Goal: Task Accomplishment & Management: Manage account settings

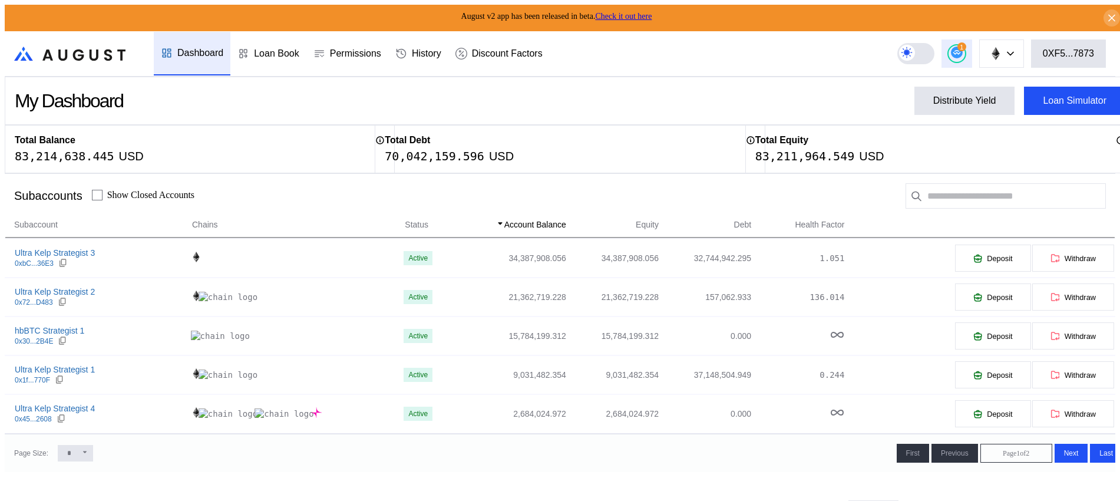
drag, startPoint x: 0, startPoint y: 0, endPoint x: 974, endPoint y: 43, distance: 974.6
click at [966, 43] on div "1" at bounding box center [961, 46] width 9 height 9
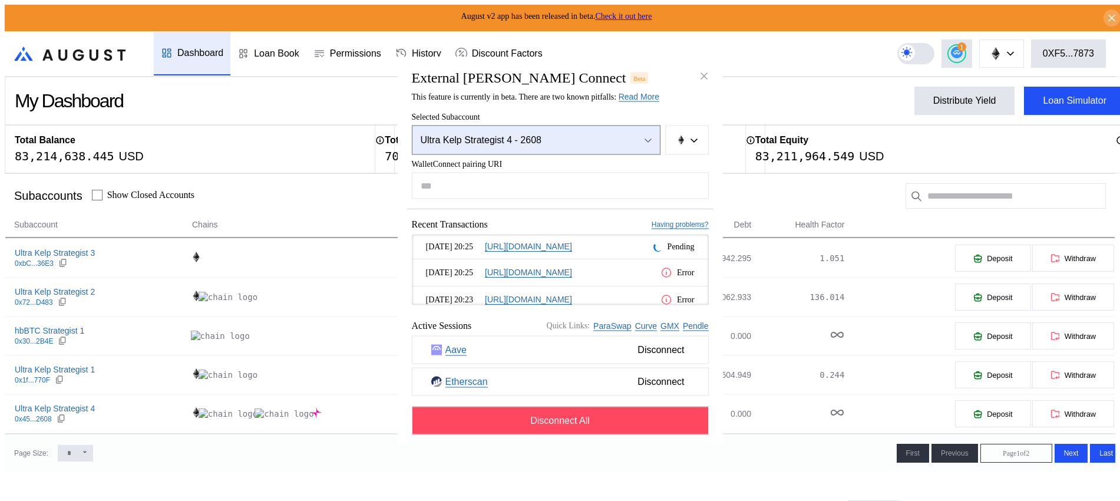
click at [544, 131] on button "Ultra Kelp Strategist 4 - 2608" at bounding box center [536, 139] width 249 height 29
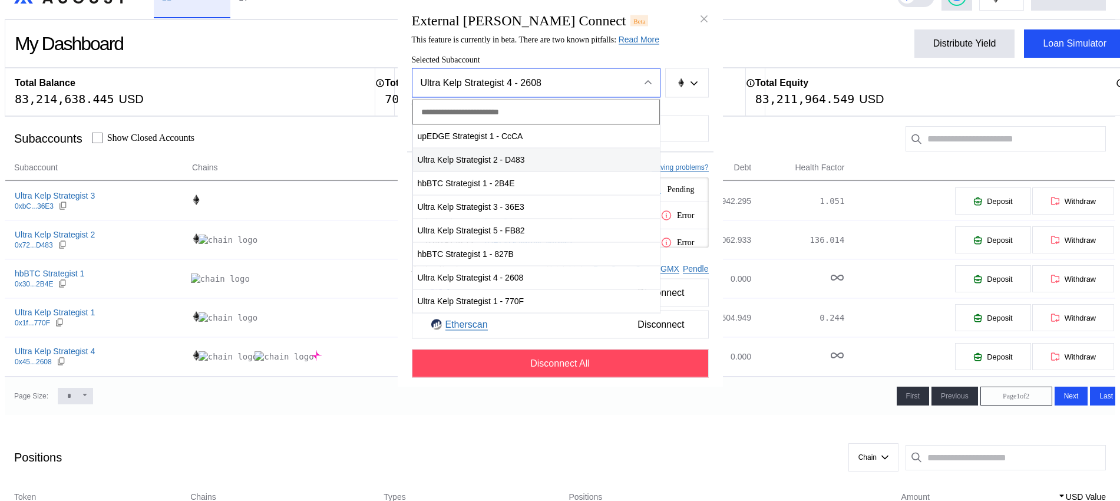
scroll to position [74, 0]
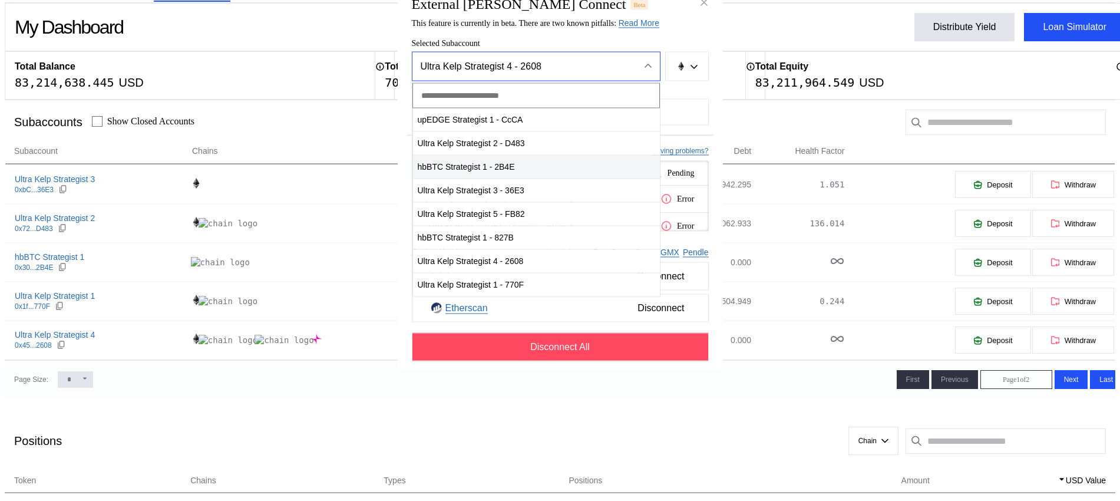
click at [520, 179] on span "hbBTC Strategist 1 - 2B4E" at bounding box center [536, 167] width 247 height 24
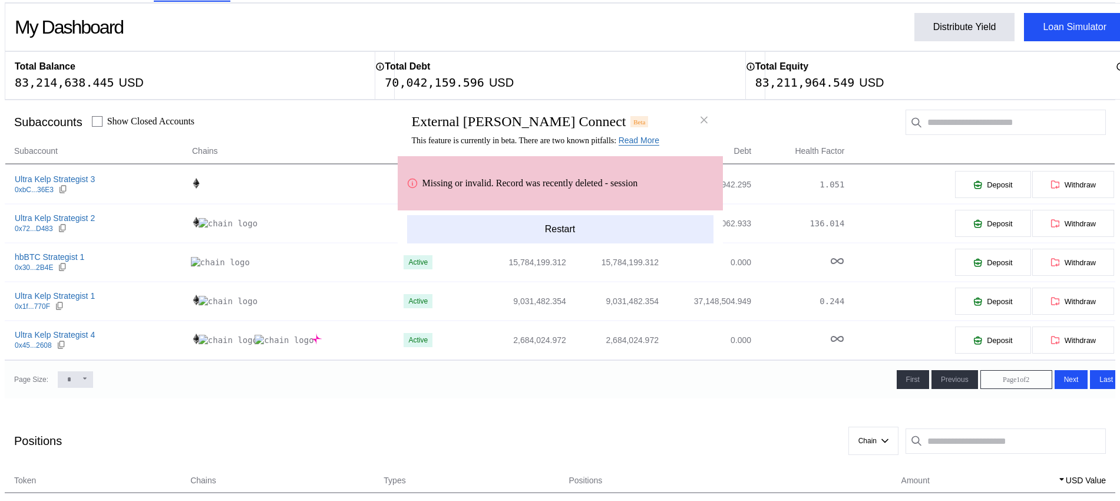
click at [531, 243] on button "Restart" at bounding box center [560, 229] width 306 height 28
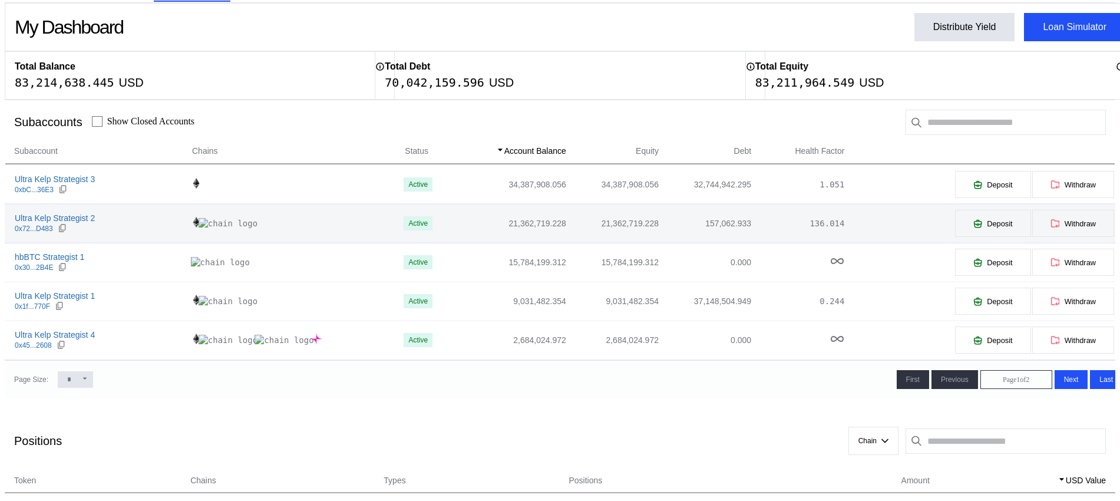
scroll to position [0, 0]
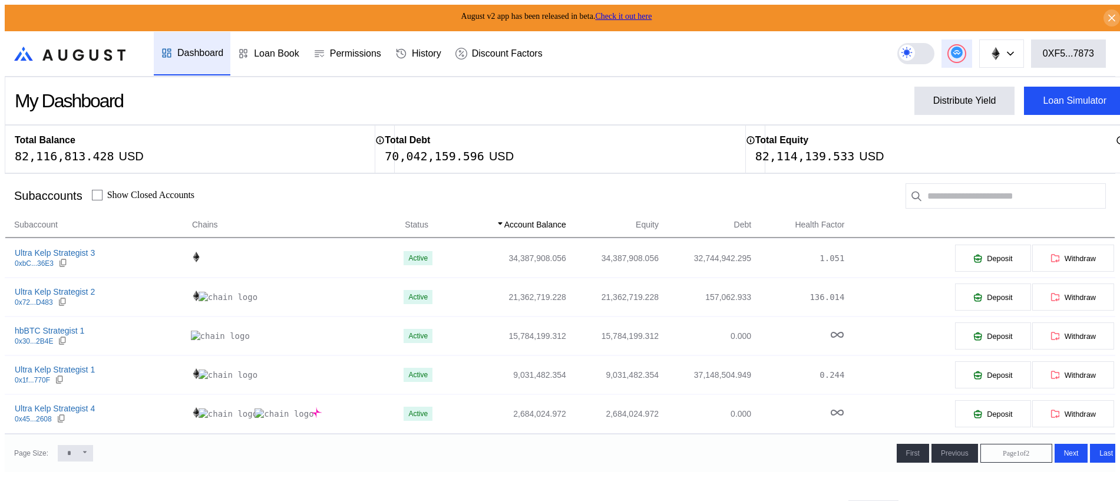
click at [964, 39] on button at bounding box center [956, 53] width 31 height 28
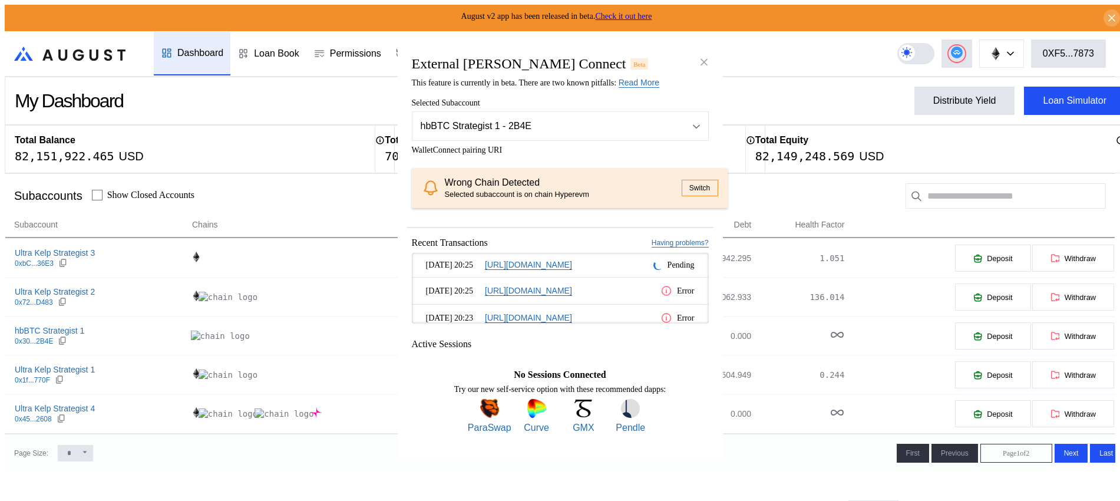
click at [681, 186] on button "Switch" at bounding box center [699, 188] width 37 height 16
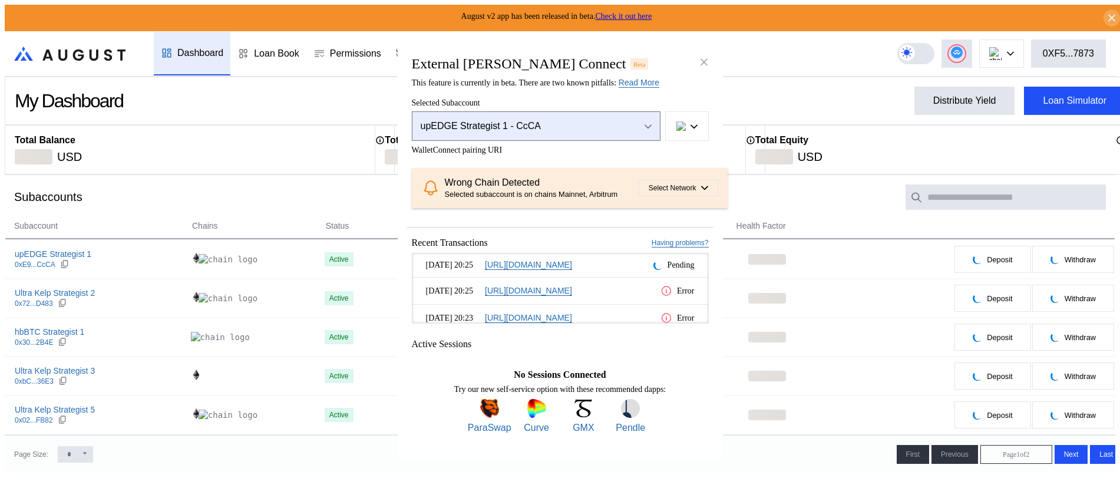
click at [637, 115] on button "upEDGE Strategist 1 - CcCA" at bounding box center [536, 125] width 249 height 29
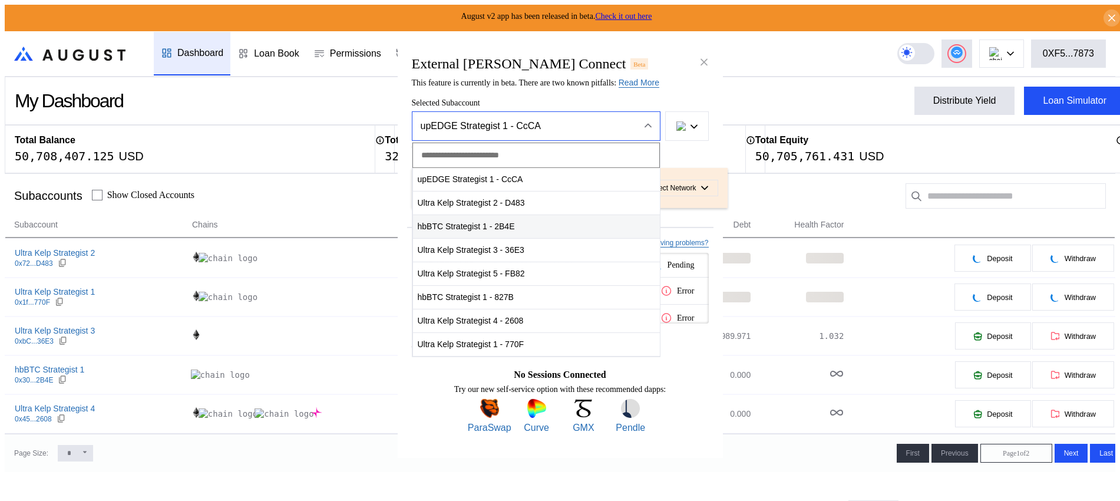
click at [531, 214] on span "hbBTC Strategist 1 - 2B4E" at bounding box center [536, 226] width 247 height 24
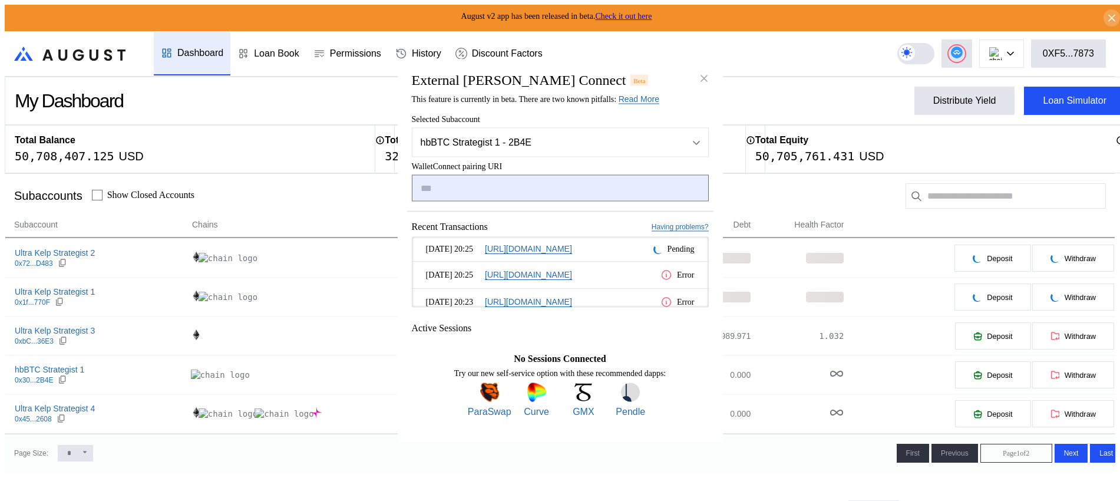
click at [552, 194] on input "modal" at bounding box center [560, 188] width 297 height 27
type input "**********"
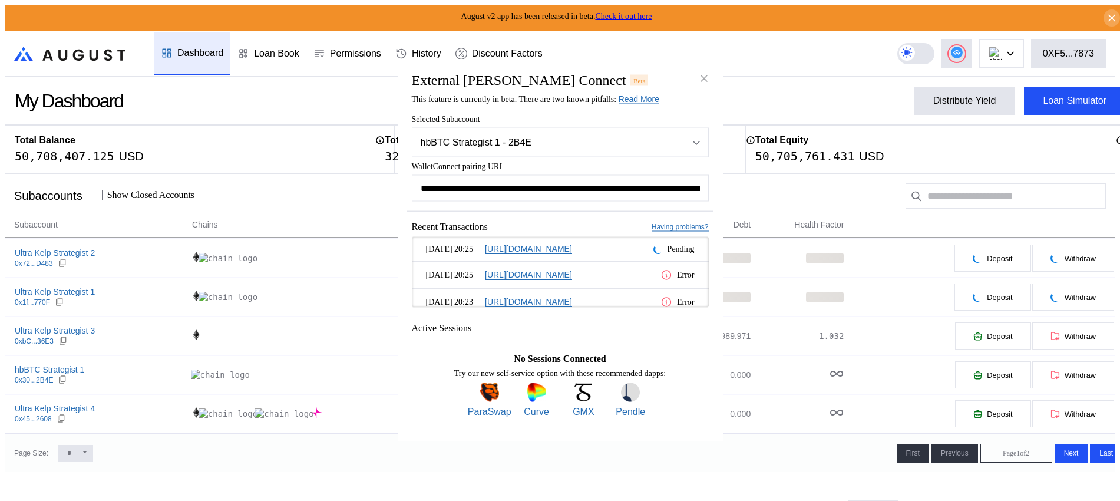
scroll to position [0, 710]
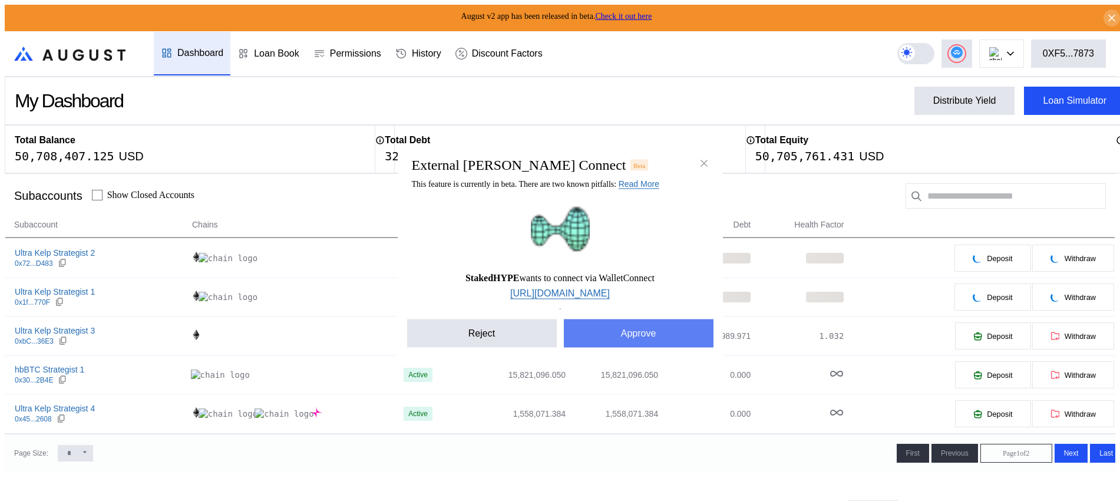
click at [595, 330] on button "Approve" at bounding box center [639, 333] width 150 height 28
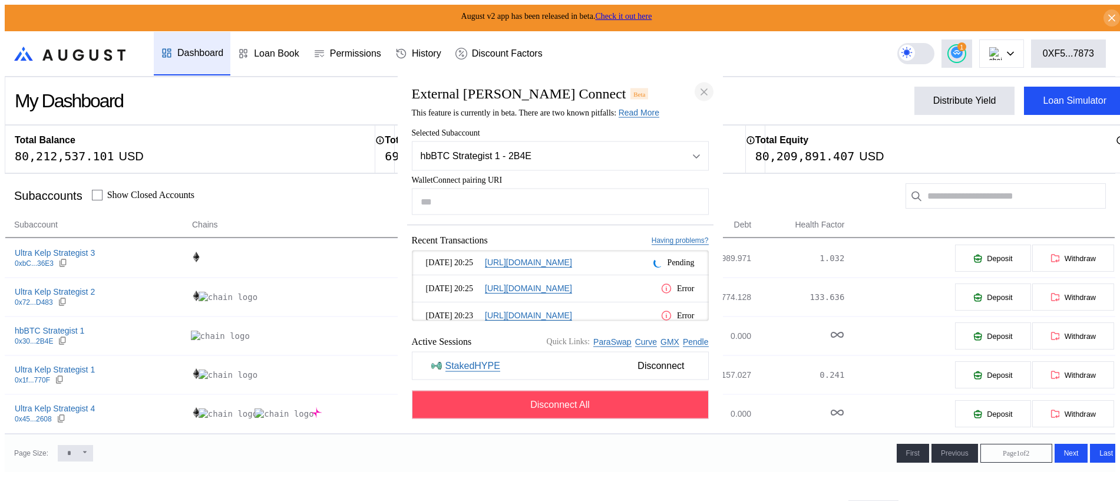
click at [712, 82] on button "close modal" at bounding box center [703, 91] width 19 height 19
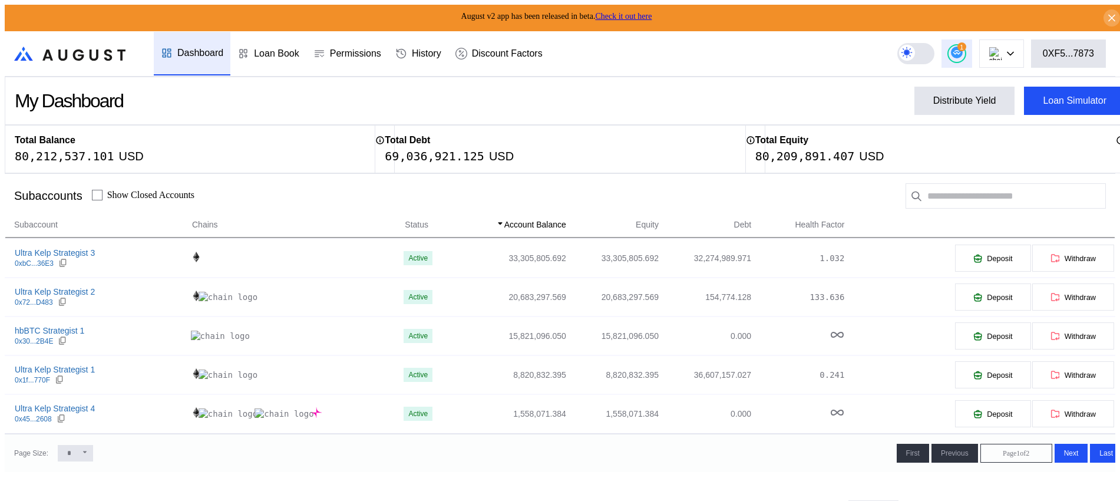
click at [962, 52] on circle at bounding box center [957, 53] width 12 height 12
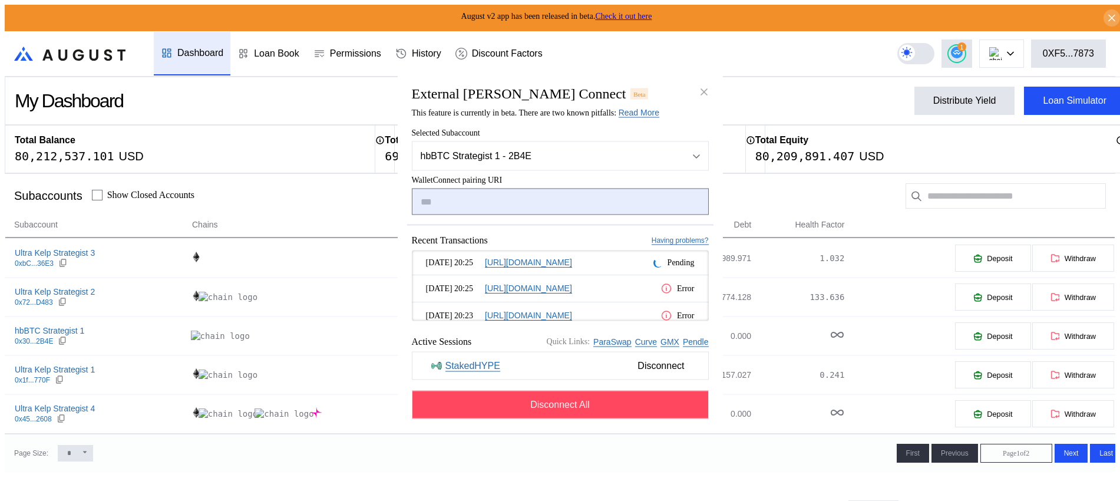
click at [602, 203] on input "modal" at bounding box center [560, 201] width 297 height 27
type input "**********"
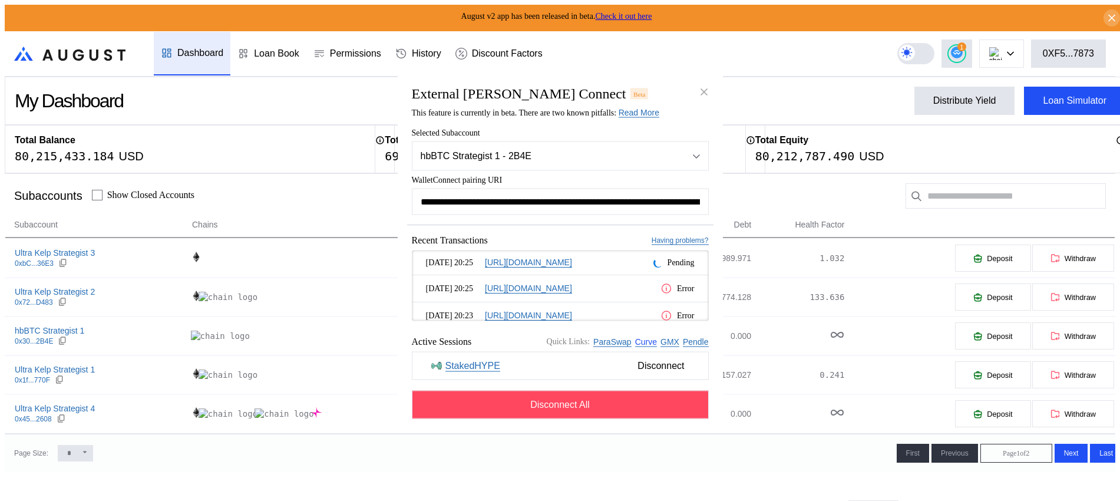
scroll to position [0, 700]
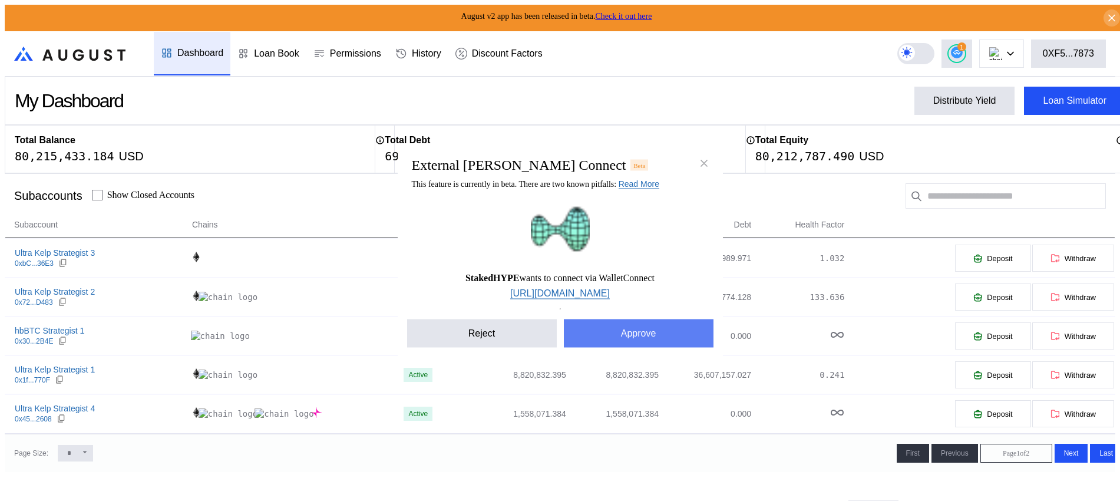
click at [674, 333] on button "Approve" at bounding box center [639, 333] width 150 height 28
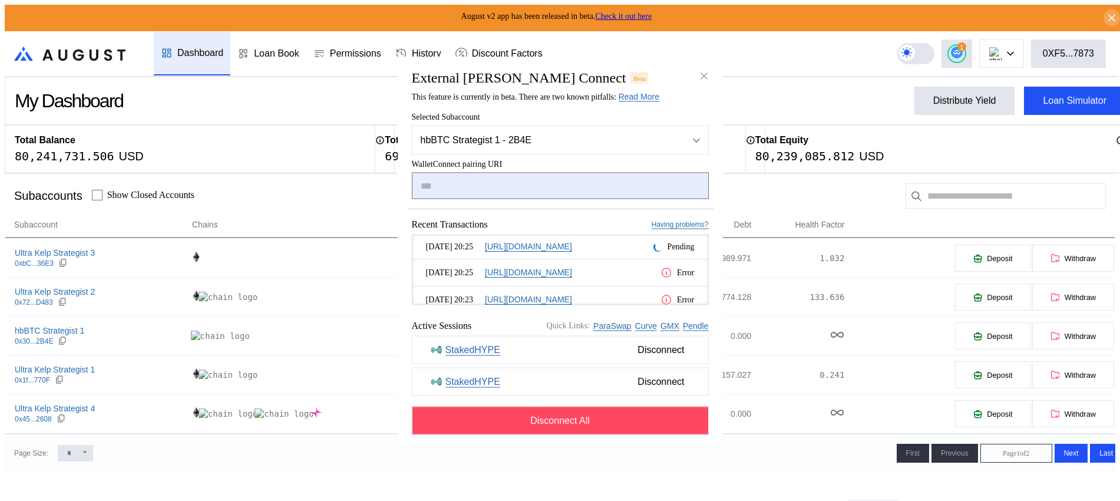
click at [555, 180] on input "modal" at bounding box center [560, 186] width 297 height 27
paste input "**********"
type input "**********"
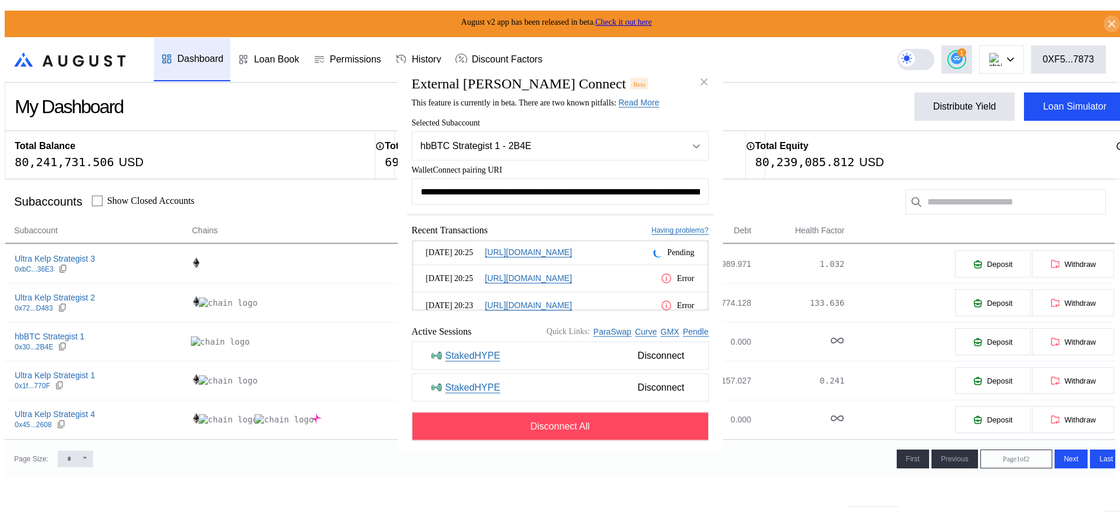
scroll to position [0, 693]
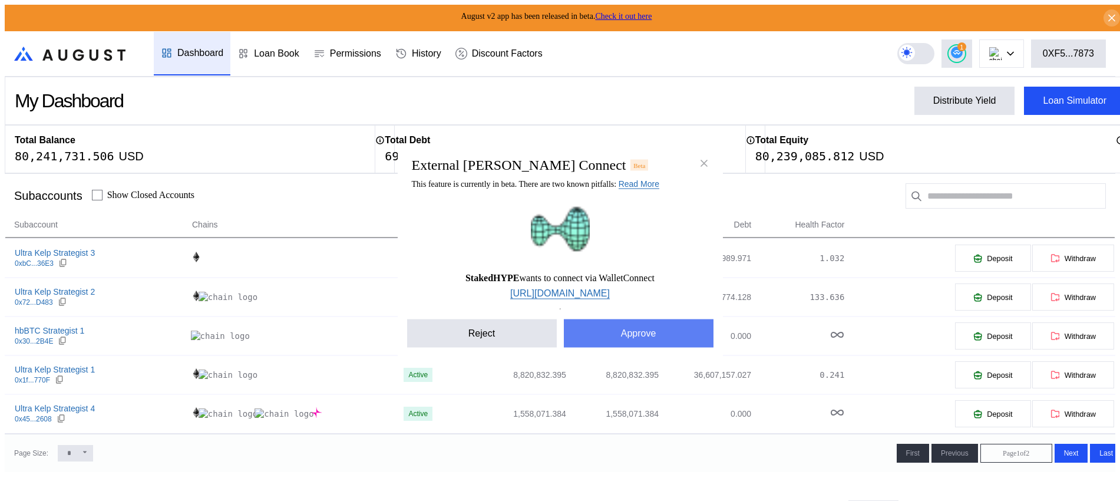
click at [612, 340] on button "Approve" at bounding box center [639, 333] width 150 height 28
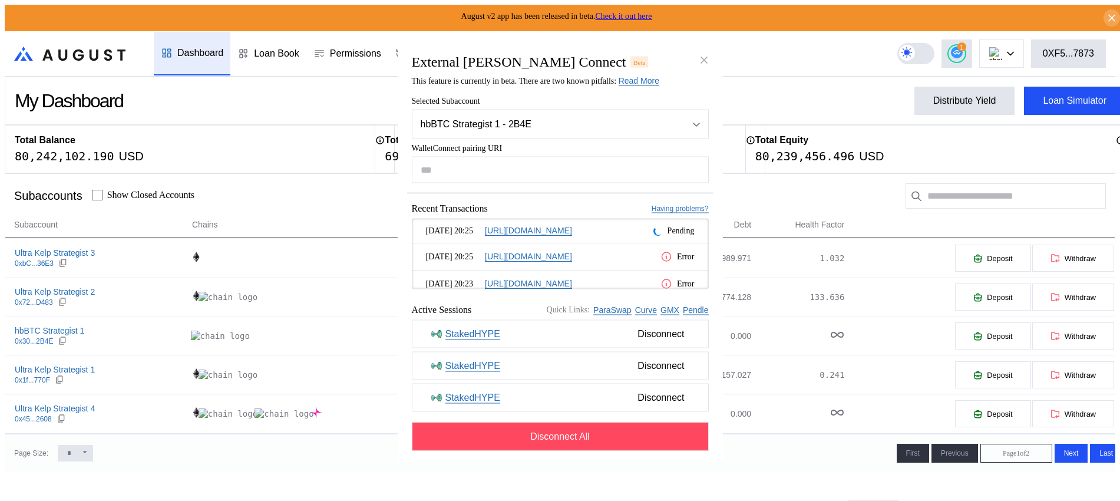
drag, startPoint x: 783, startPoint y: 139, endPoint x: 720, endPoint y: 97, distance: 76.0
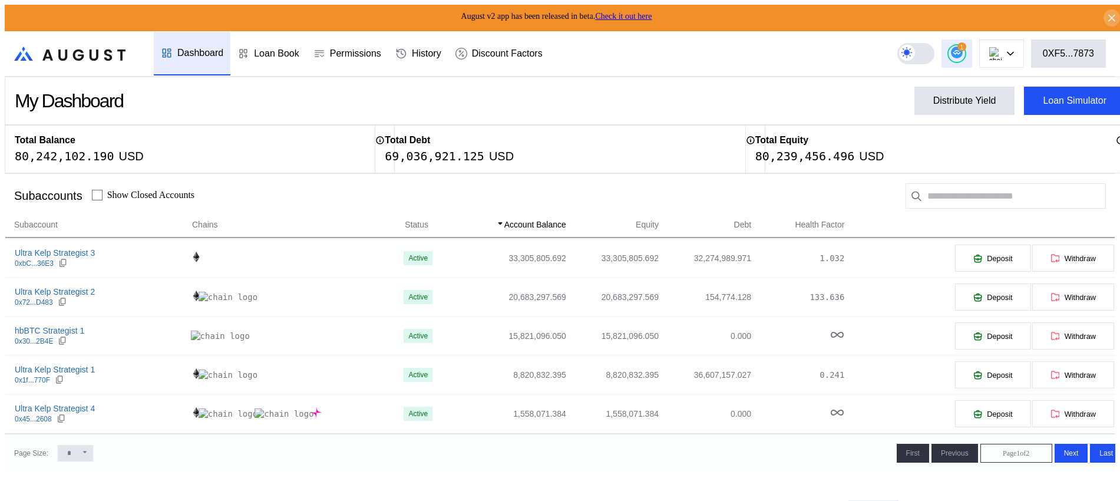
click at [972, 47] on button "1" at bounding box center [956, 53] width 31 height 28
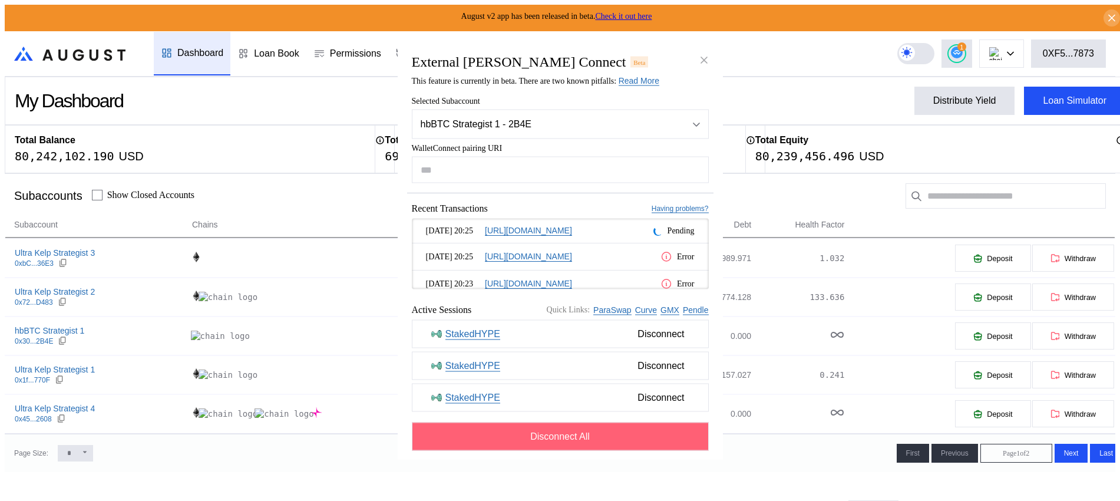
click at [601, 442] on button "Disconnect All" at bounding box center [560, 436] width 297 height 28
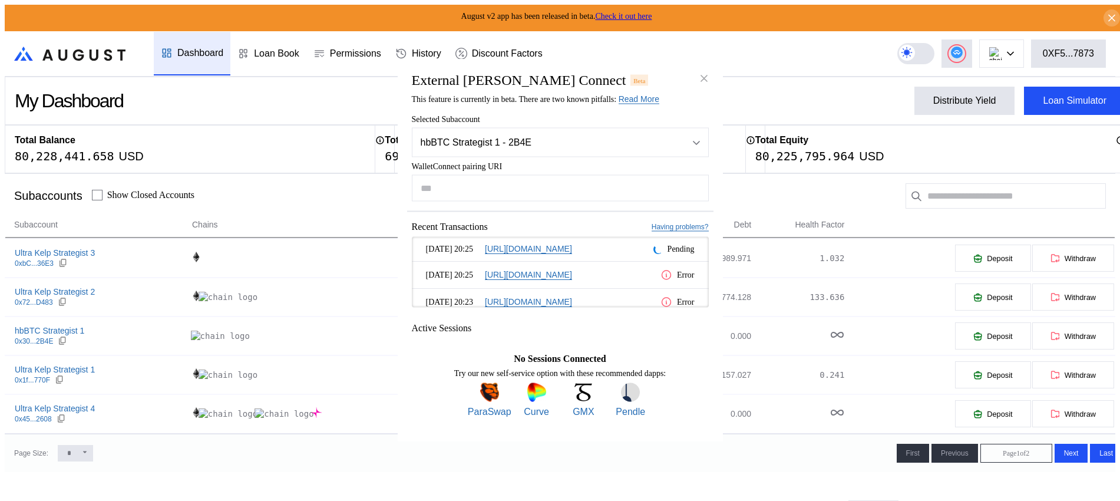
drag, startPoint x: 709, startPoint y: 69, endPoint x: 753, endPoint y: 67, distance: 43.7
click at [709, 72] on icon "close modal" at bounding box center [704, 78] width 12 height 12
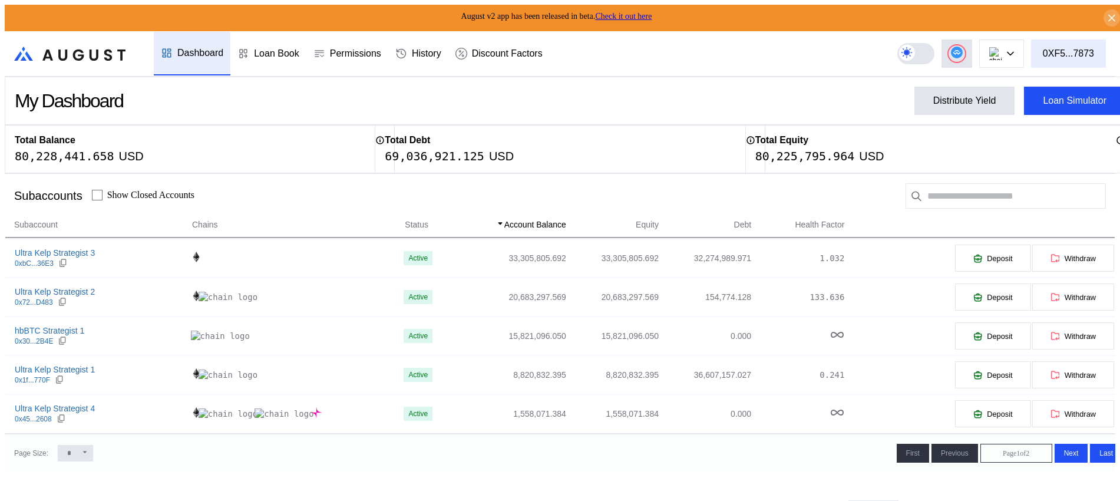
click at [1057, 48] on div "0XF5...7873" at bounding box center [1068, 53] width 51 height 11
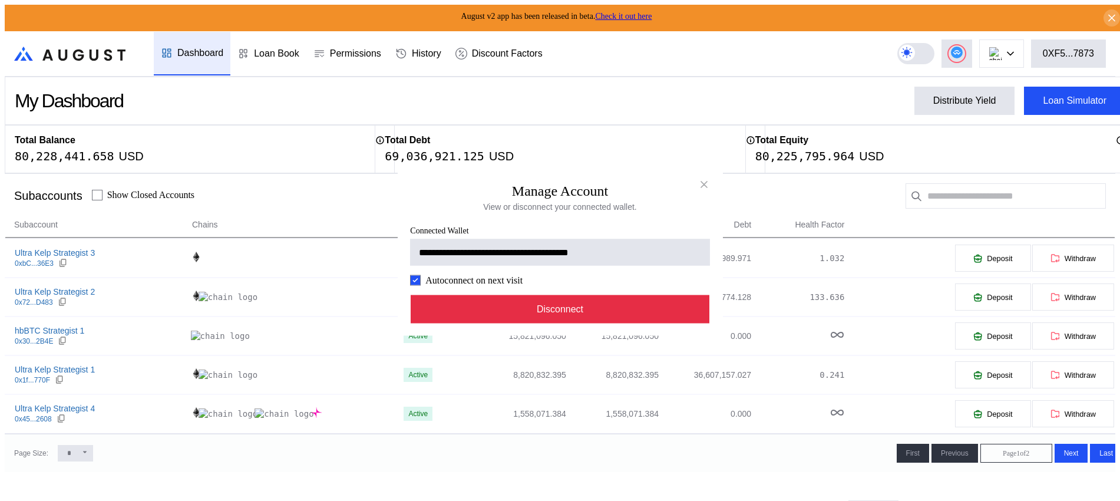
click at [530, 317] on button "Disconnect" at bounding box center [560, 309] width 299 height 28
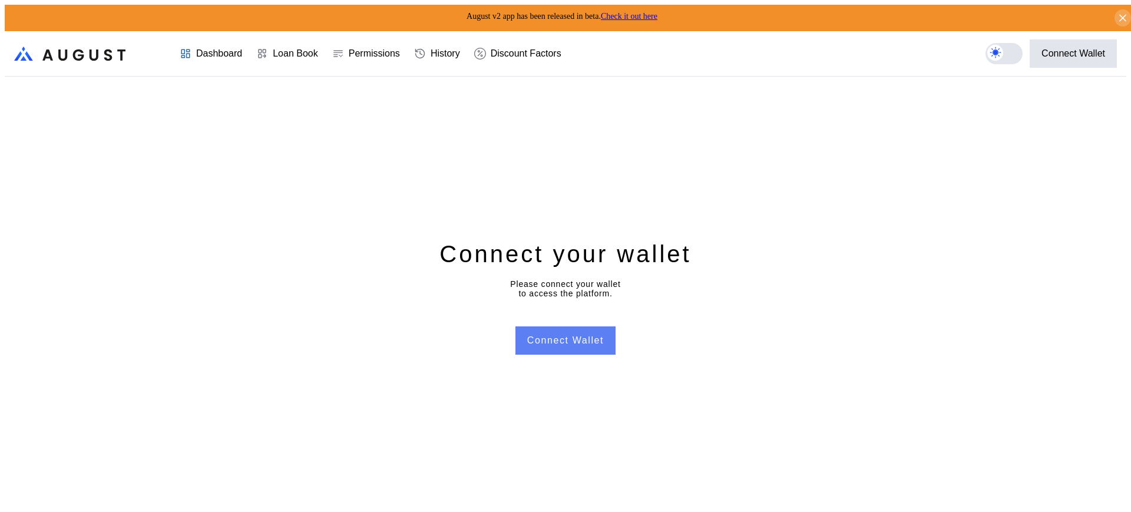
click at [577, 339] on button "Connect Wallet" at bounding box center [565, 340] width 100 height 28
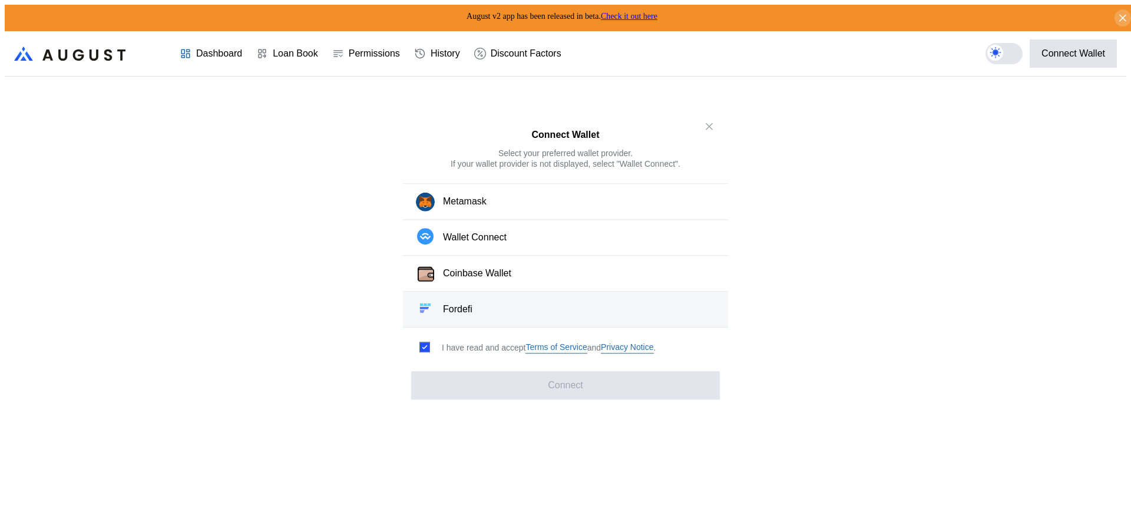
click at [469, 305] on div "Fordefi" at bounding box center [457, 309] width 29 height 12
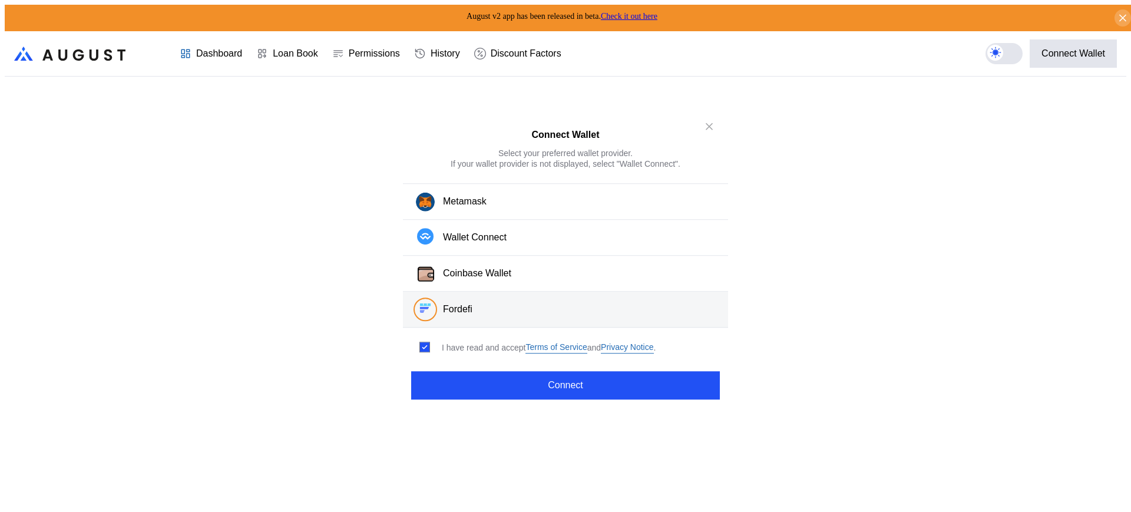
click at [482, 306] on button "Fordefi" at bounding box center [565, 310] width 325 height 36
click at [962, 500] on div "Connect Wallet Select your preferred wallet provider. If your wallet provider i…" at bounding box center [565, 517] width 1121 height 0
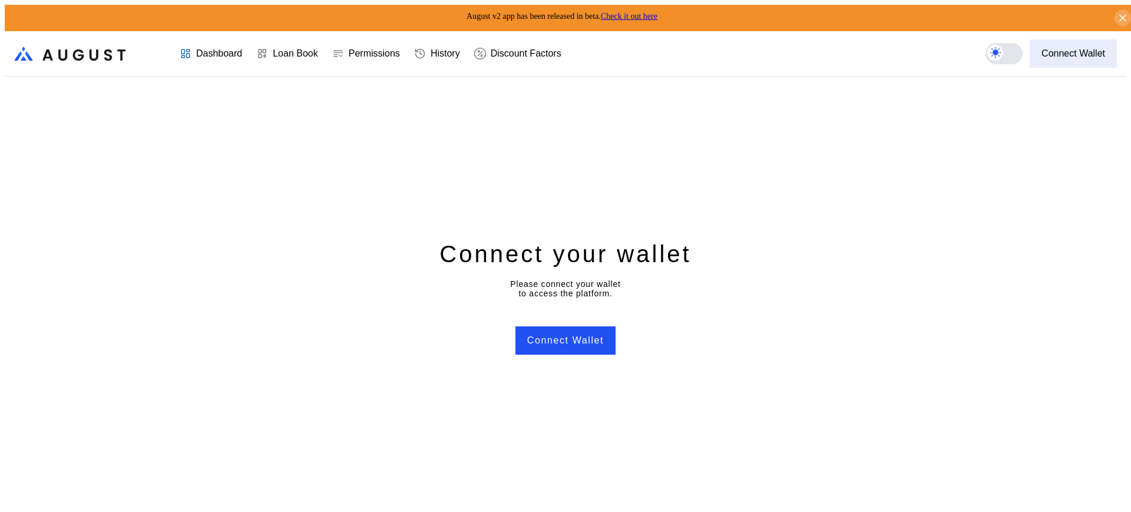
click at [1086, 48] on div "Connect Wallet" at bounding box center [1073, 53] width 64 height 11
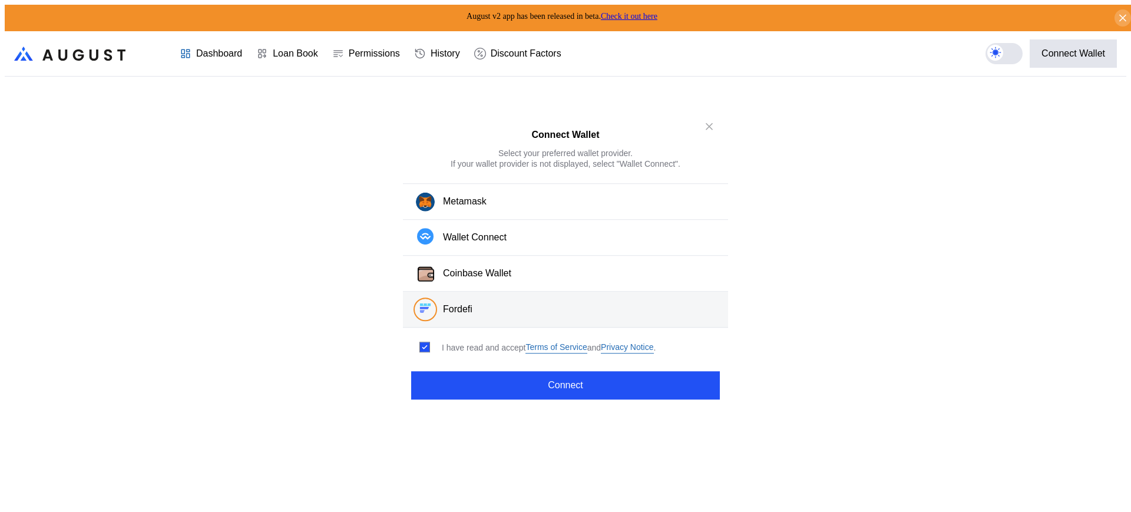
click at [431, 305] on img "modal" at bounding box center [425, 308] width 16 height 16
click at [431, 303] on img "modal" at bounding box center [425, 308] width 16 height 16
click at [432, 301] on button "Fordefi" at bounding box center [565, 310] width 325 height 36
click at [434, 299] on button "Fordefi" at bounding box center [565, 310] width 325 height 36
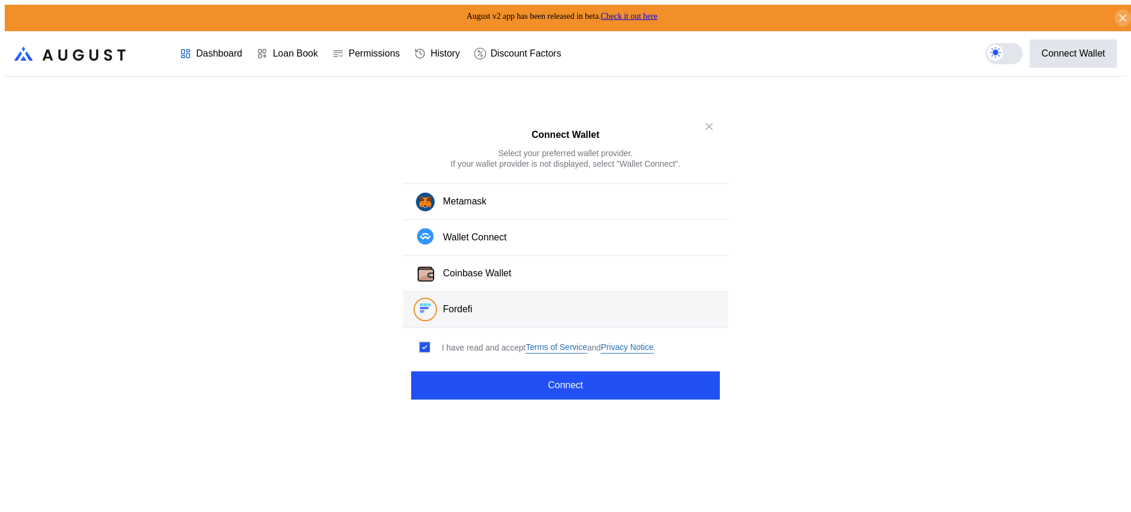
click at [435, 299] on button "Fordefi" at bounding box center [565, 310] width 325 height 36
click at [568, 308] on button "Fordefi" at bounding box center [565, 310] width 325 height 36
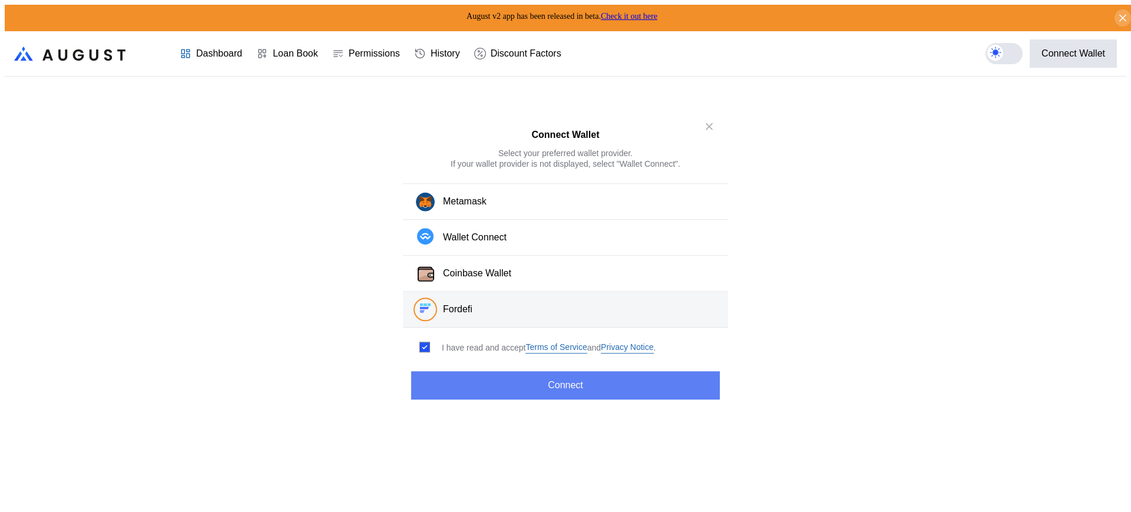
click at [581, 378] on button "Connect" at bounding box center [565, 385] width 309 height 28
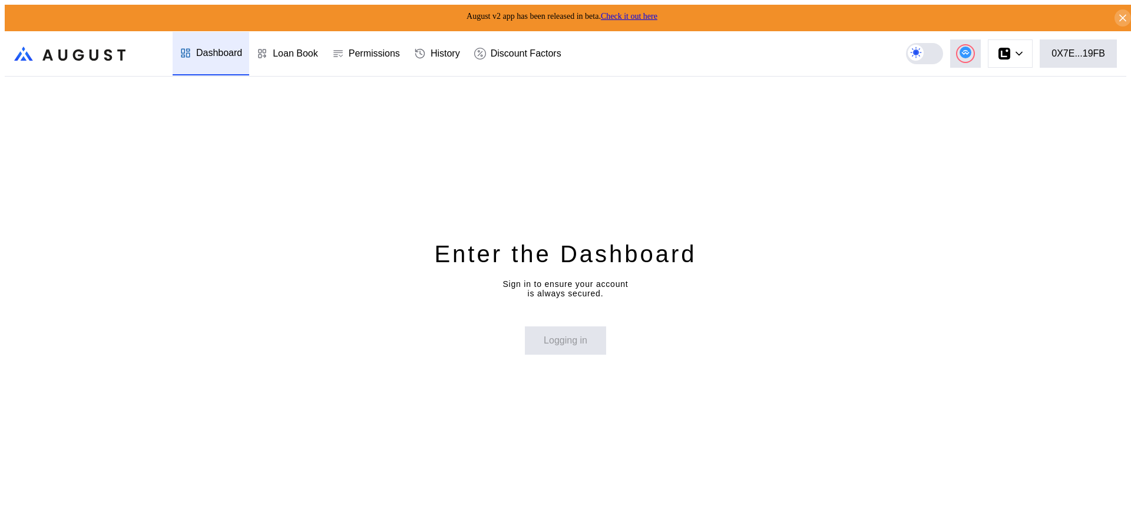
click at [627, 141] on div "Enter the Dashboard Sign in to ensure your account is always secured. Logging in" at bounding box center [565, 297] width 1121 height 440
click at [1033, 47] on button at bounding box center [1010, 53] width 45 height 28
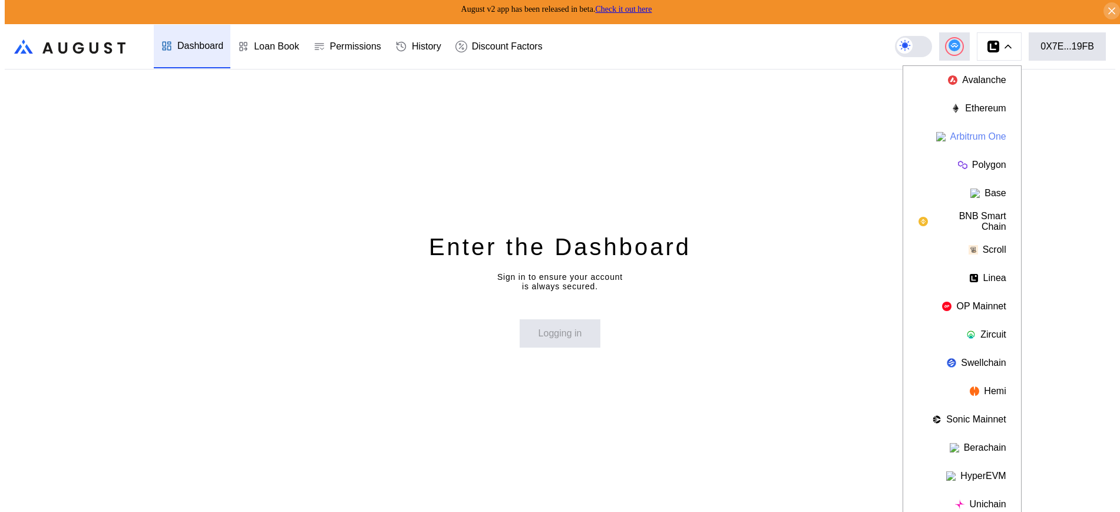
scroll to position [9, 0]
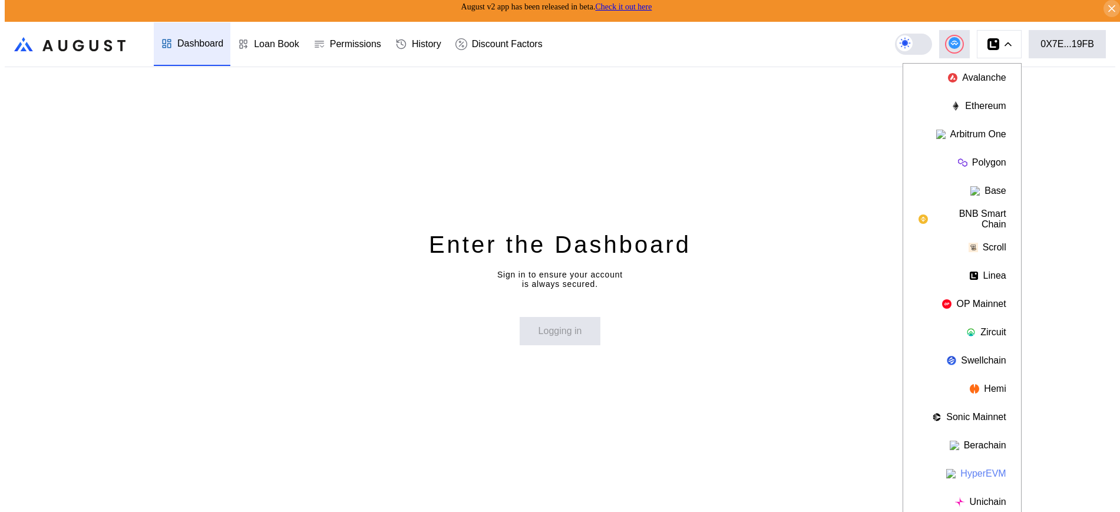
click at [998, 471] on button "HyperEVM" at bounding box center [962, 473] width 118 height 28
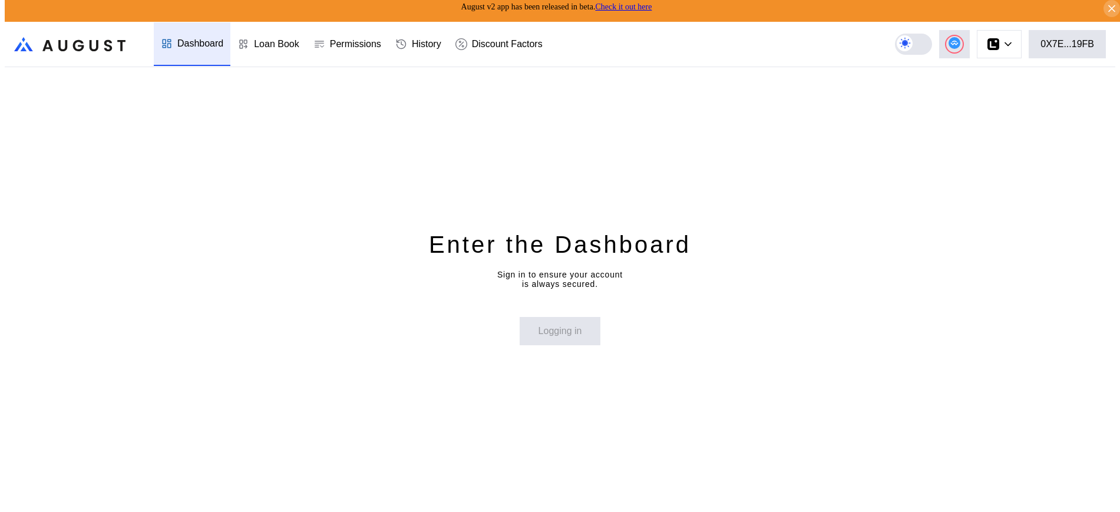
scroll to position [0, 0]
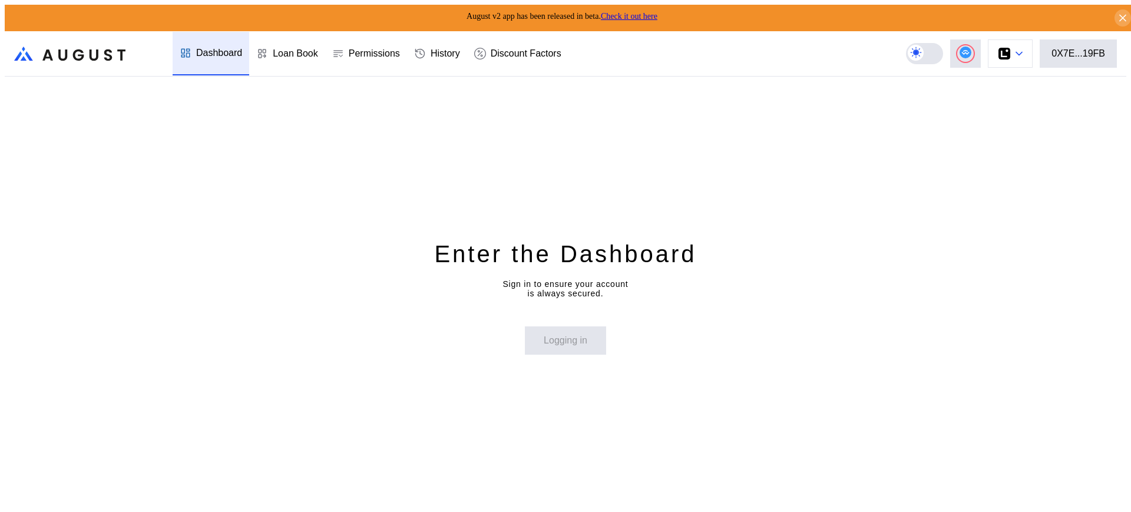
click at [1033, 52] on button at bounding box center [1010, 53] width 45 height 28
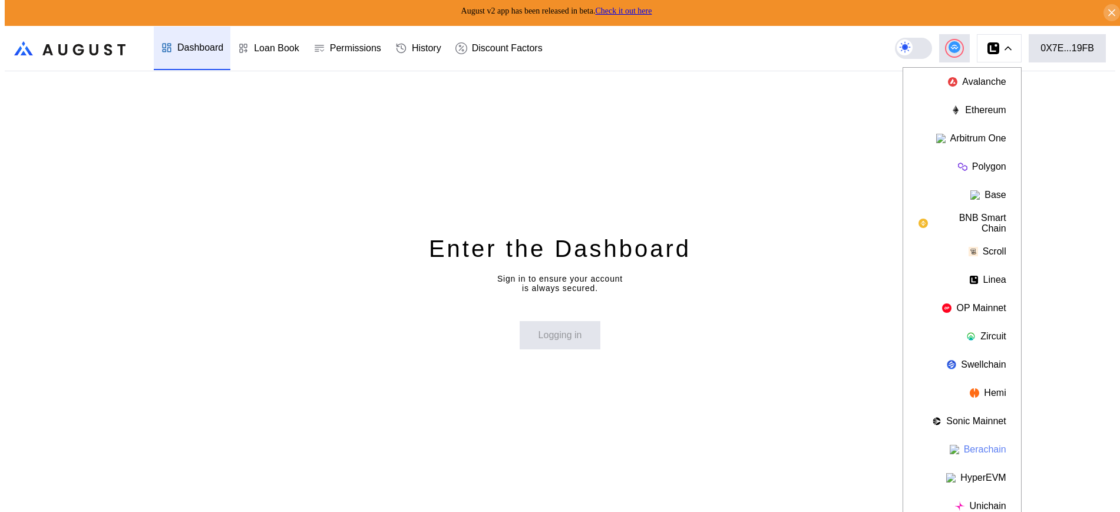
scroll to position [9, 0]
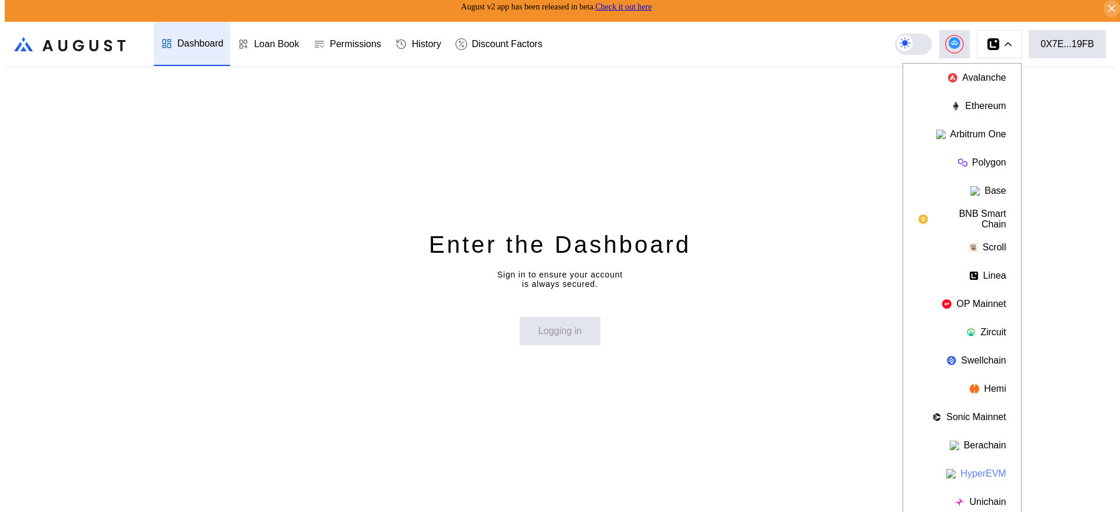
click at [1000, 467] on button "HyperEVM" at bounding box center [962, 473] width 118 height 28
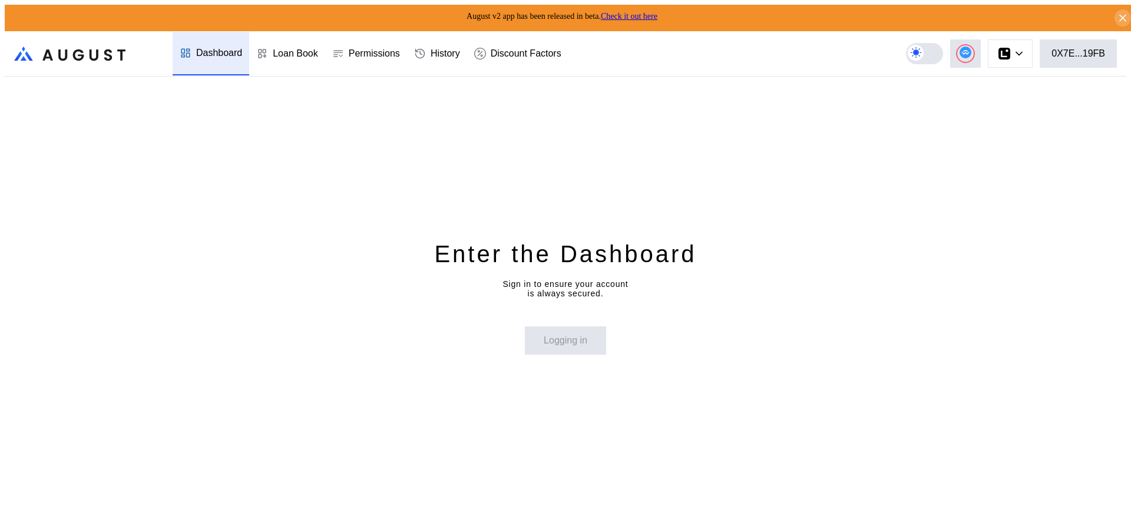
click at [600, 87] on div "Enter the Dashboard Sign in to ensure your account is always secured. Logging in" at bounding box center [565, 297] width 1121 height 440
click at [1023, 52] on button at bounding box center [1010, 53] width 45 height 28
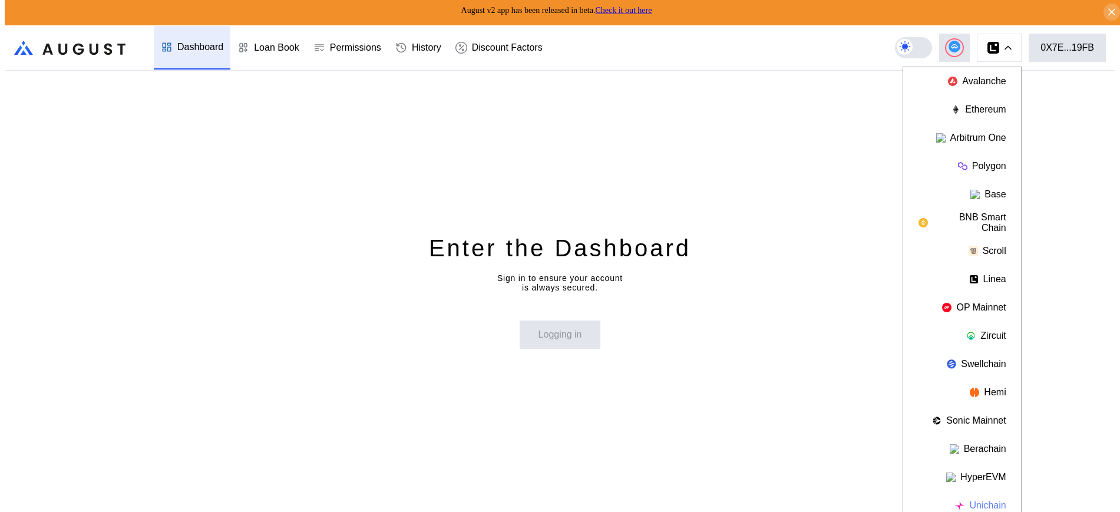
scroll to position [9, 0]
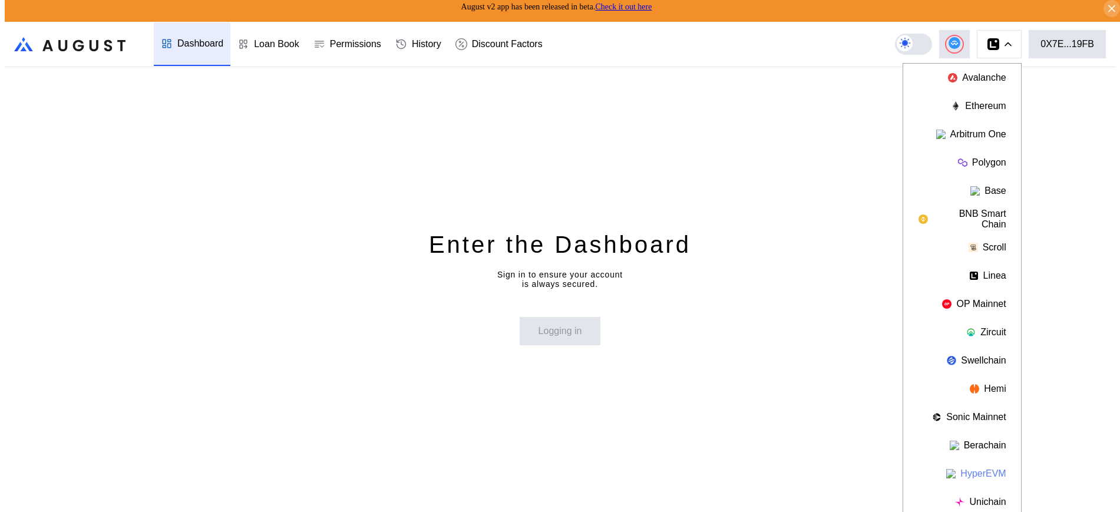
click at [990, 475] on button "HyperEVM" at bounding box center [962, 473] width 118 height 28
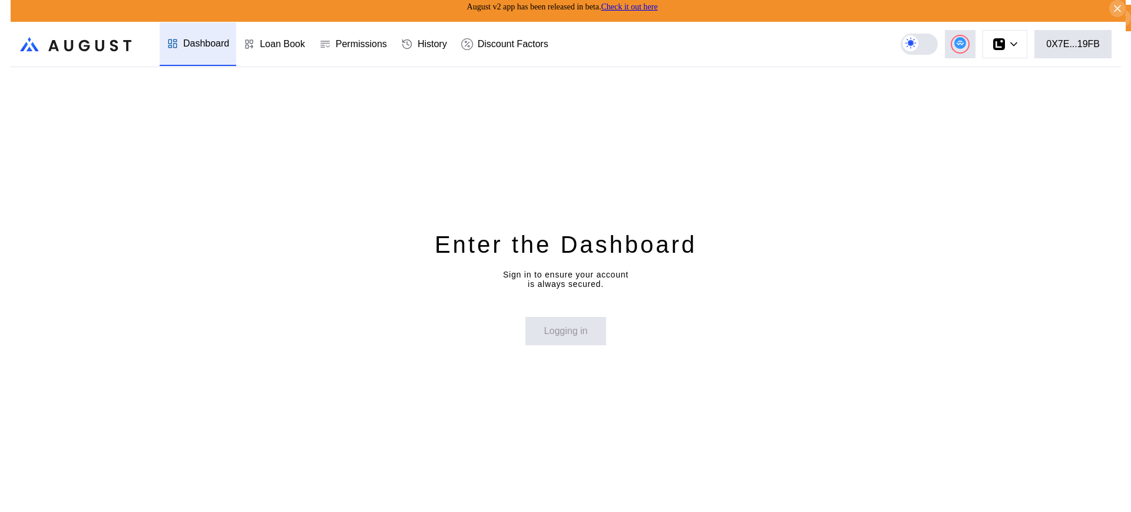
scroll to position [0, 0]
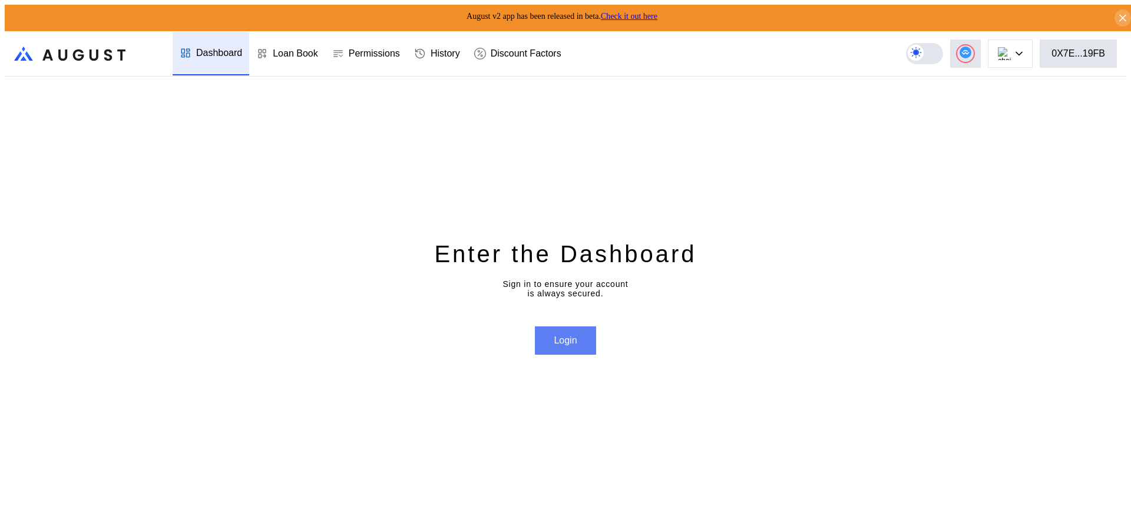
click at [577, 340] on button "Login" at bounding box center [565, 340] width 61 height 28
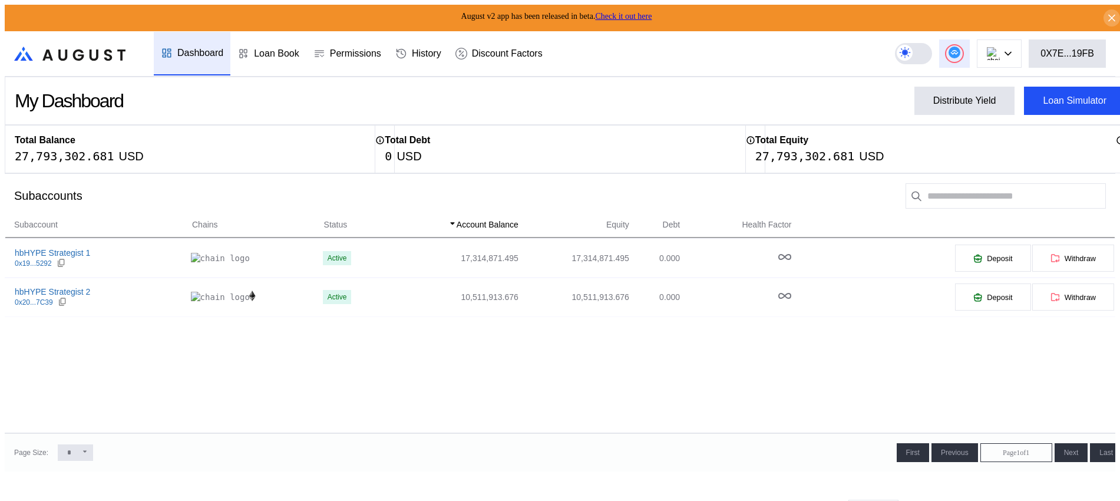
click at [961, 49] on div at bounding box center [954, 53] width 16 height 16
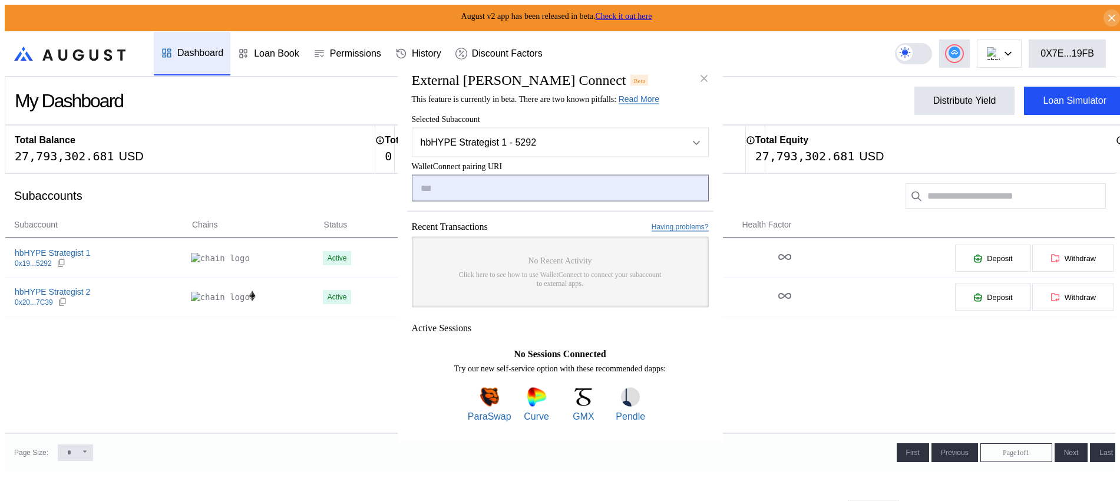
click at [518, 191] on input "modal" at bounding box center [560, 188] width 297 height 27
type input "**********"
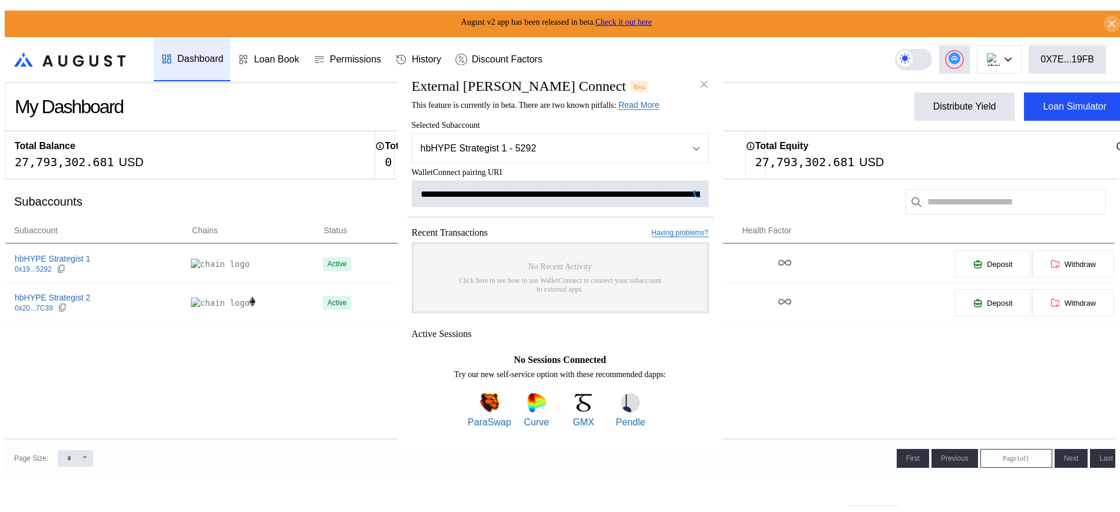
scroll to position [0, 719]
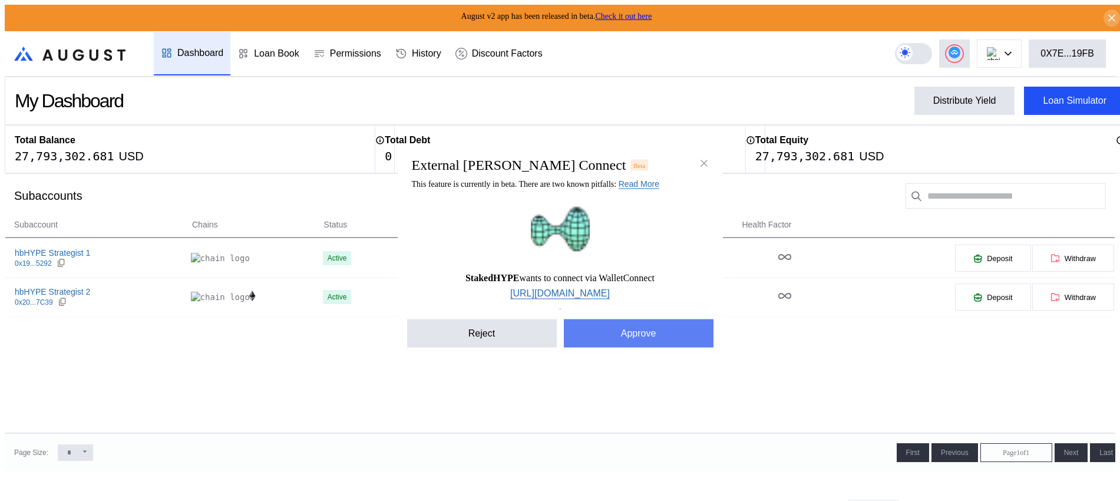
click at [614, 323] on button "Approve" at bounding box center [639, 333] width 150 height 28
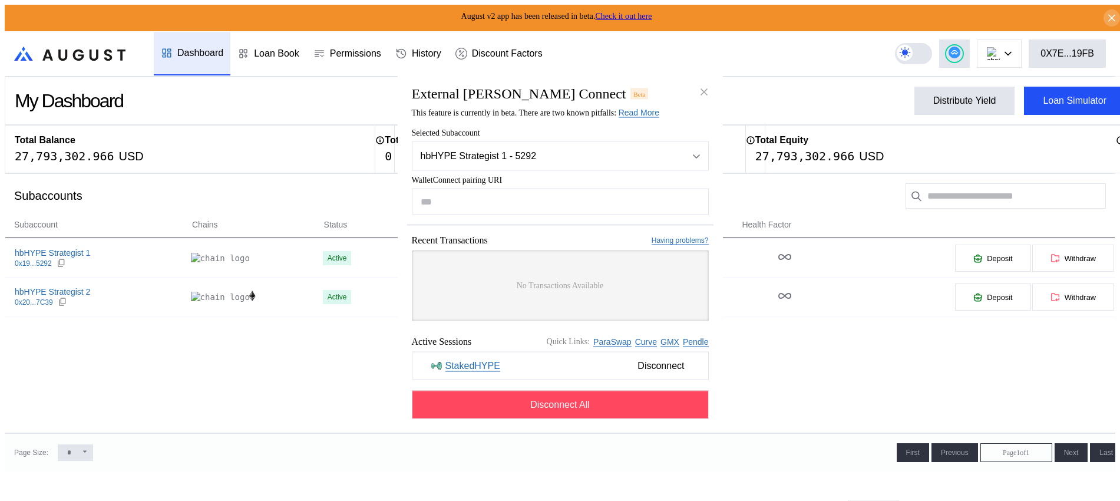
drag, startPoint x: 179, startPoint y: 422, endPoint x: 244, endPoint y: 388, distance: 74.0
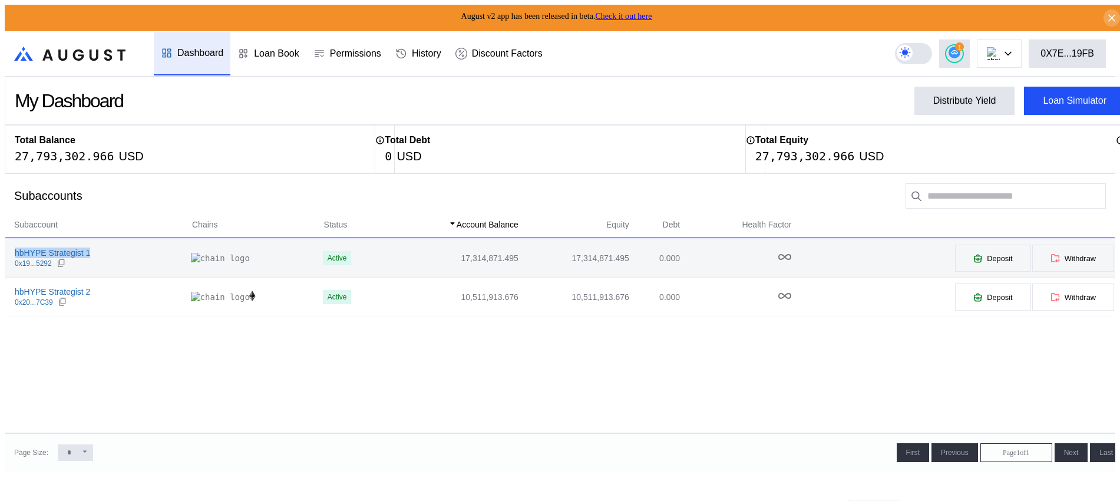
drag, startPoint x: 87, startPoint y: 253, endPoint x: 4, endPoint y: 252, distance: 82.5
click at [5, 252] on div "hbHYPE Strategist 1 0x19...5292" at bounding box center [98, 257] width 186 height 21
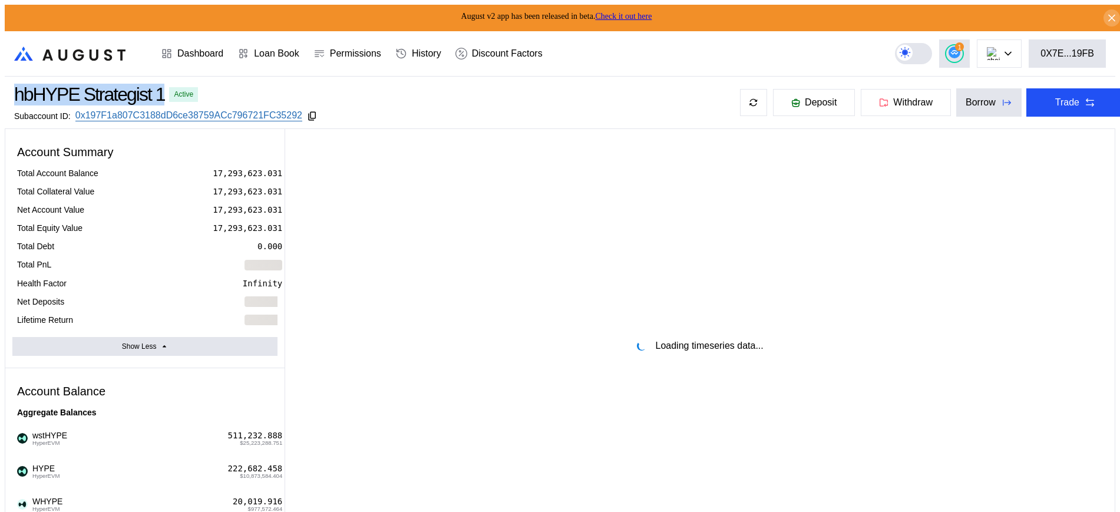
drag, startPoint x: 12, startPoint y: 250, endPoint x: 5, endPoint y: 72, distance: 178.0
click at [5, 77] on div "hbHYPE Strategist 1 Active Subaccount ID: 0x197F1a807C3188dD6ce38759ACc796721FC…" at bounding box center [569, 103] width 1129 height 52
select select "*"
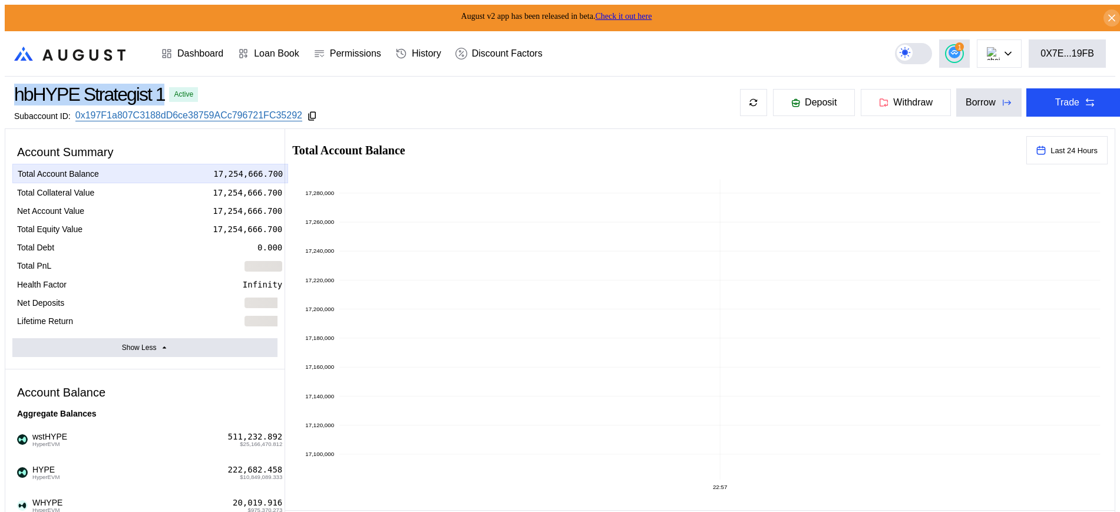
copy div "hbHYPE Strategist 1"
click at [307, 114] on icon at bounding box center [312, 116] width 11 height 11
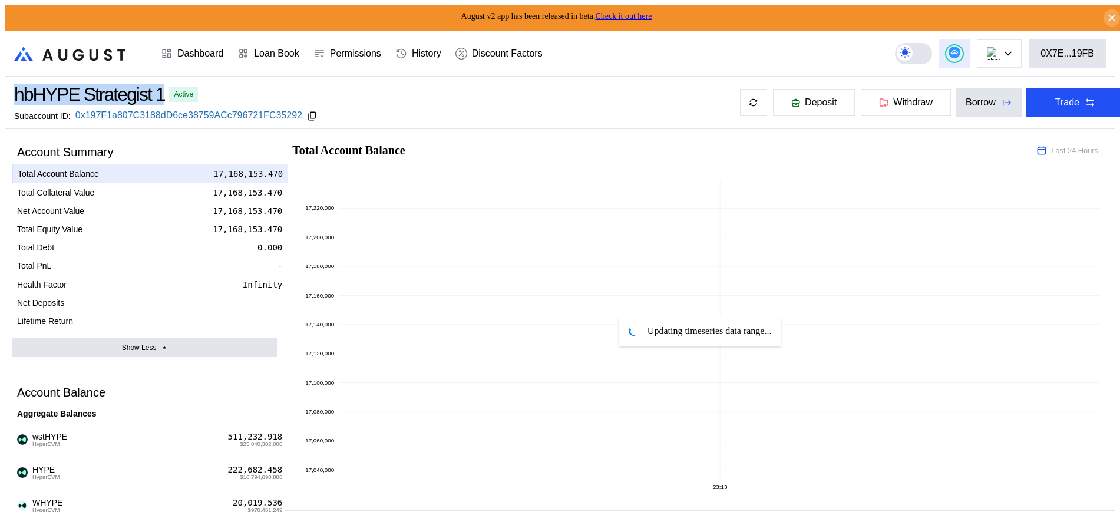
click at [960, 47] on icon at bounding box center [954, 53] width 12 height 12
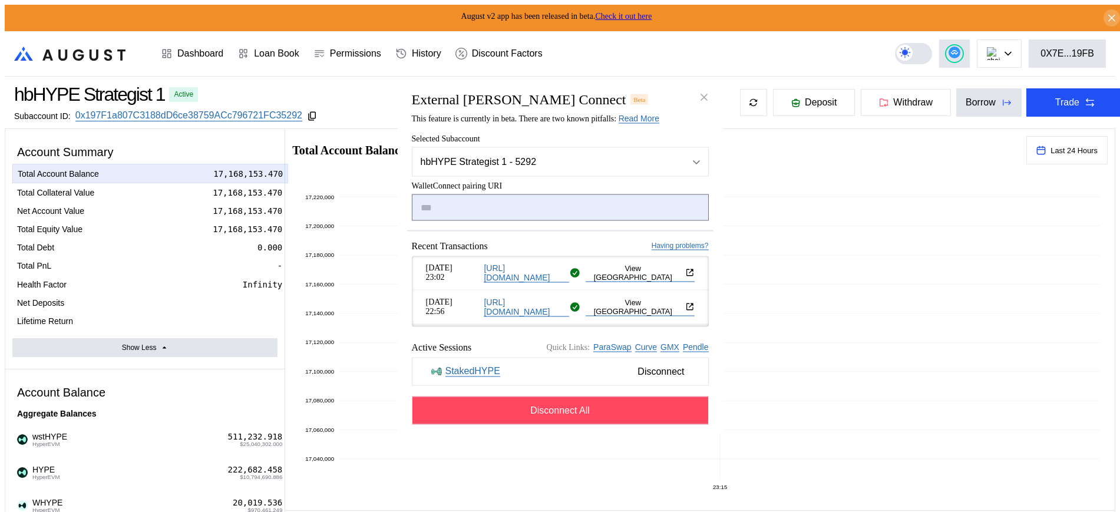
click at [544, 194] on input "modal" at bounding box center [560, 207] width 297 height 27
type input "**********"
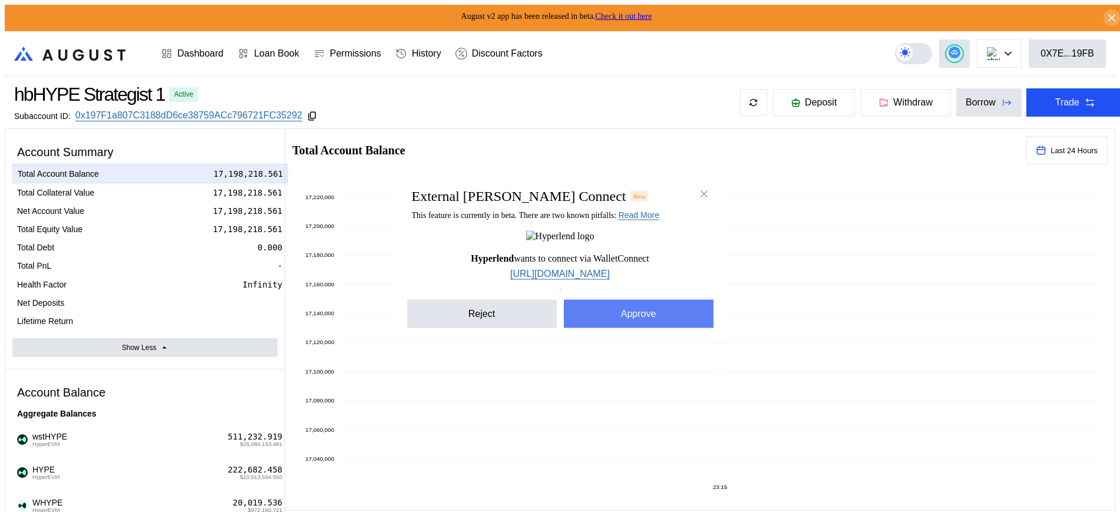
click at [597, 320] on button "Approve" at bounding box center [639, 313] width 150 height 28
